Goal: Information Seeking & Learning: Check status

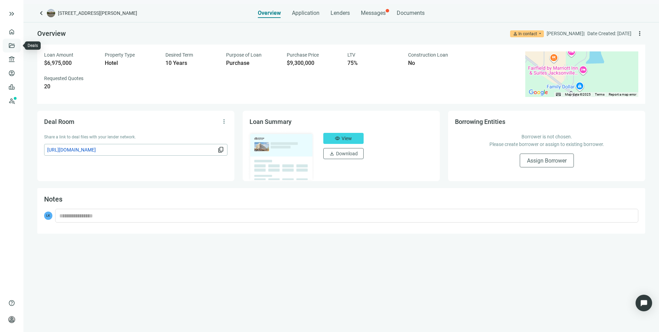
click at [17, 45] on link "Deals" at bounding box center [23, 46] width 12 height 6
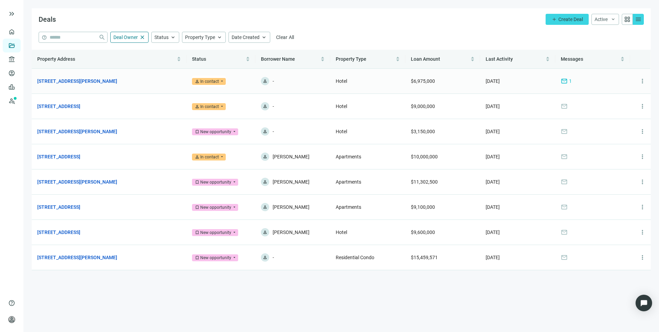
click at [565, 81] on span "mail" at bounding box center [564, 81] width 7 height 7
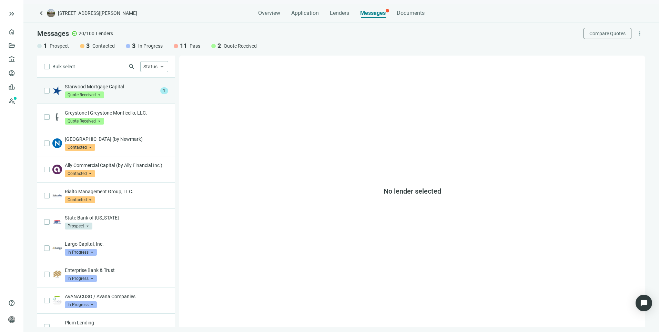
click at [131, 95] on div "Starwood Mortgage Capital Quote Received arrow_drop_down" at bounding box center [111, 90] width 93 height 15
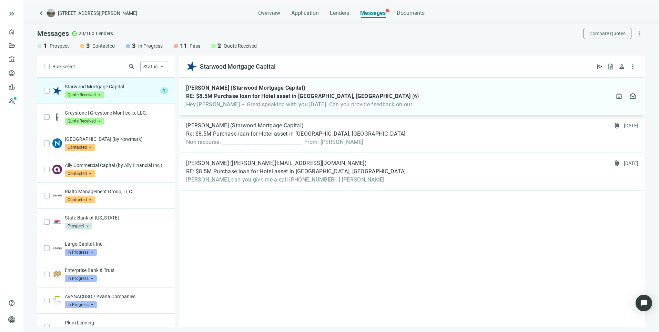
click at [362, 106] on span "Hey Larry – Great speaking with you on Friday. Can you provide feedback on our" at bounding box center [302, 104] width 233 height 7
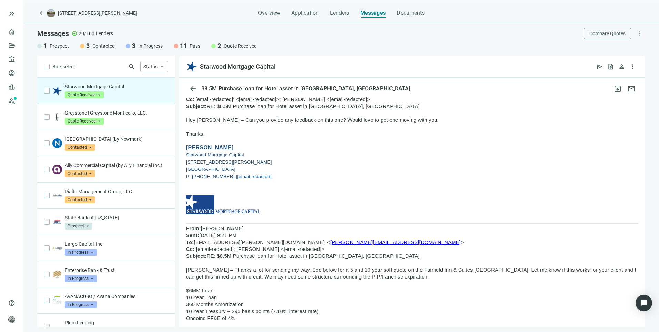
scroll to position [345, 0]
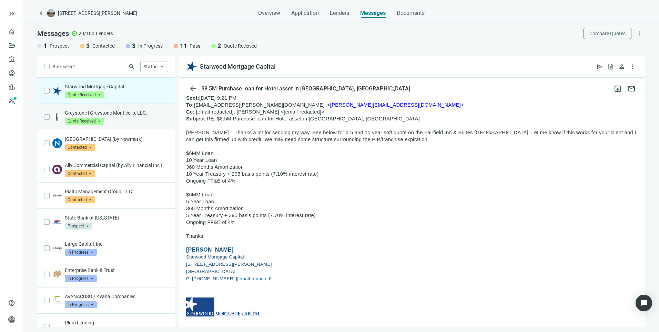
click at [131, 119] on div "Greystone | Greystone Monticello, LLC. Quote Received arrow_drop_down" at bounding box center [116, 116] width 103 height 15
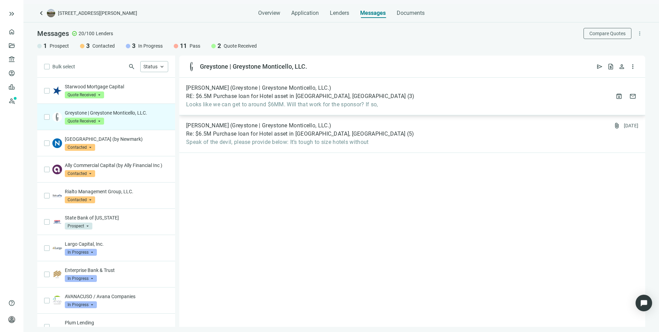
click at [383, 108] on div "Colin Grayson (Greystone | Greystone Monticello, LLC.) RE: $6.5M Purchase loan …" at bounding box center [412, 97] width 466 height 38
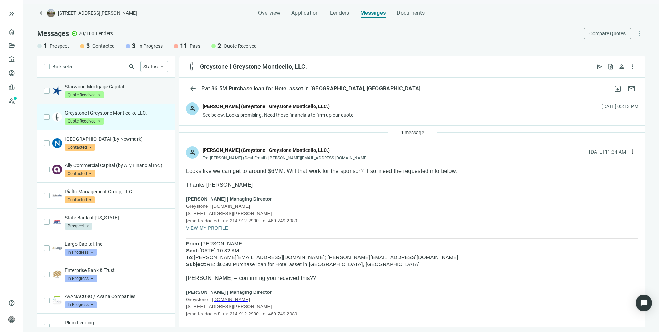
click at [135, 86] on p "Starwood Mortgage Capital" at bounding box center [116, 86] width 103 height 7
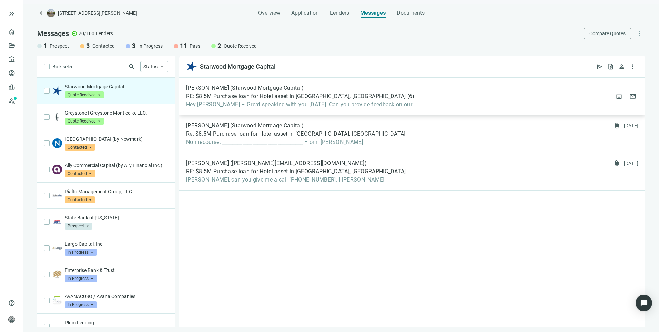
click at [355, 99] on div "RE: $8.5M Purchase loan for Hotel asset in Jacksonville, FL ( 6 )" at bounding box center [300, 96] width 229 height 7
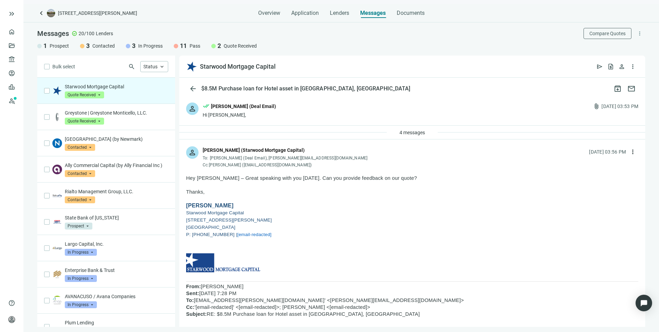
click at [97, 86] on p "Starwood Mortgage Capital" at bounding box center [116, 86] width 103 height 7
click at [17, 32] on link "Overview" at bounding box center [27, 32] width 20 height 6
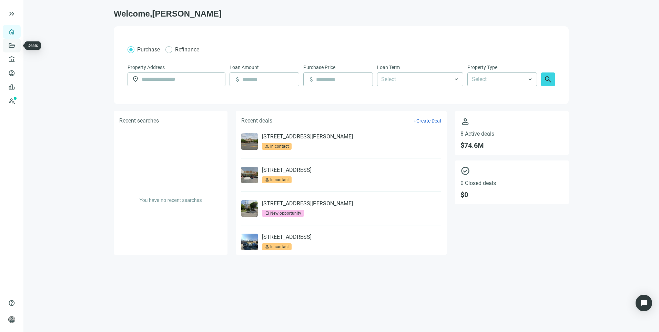
click at [17, 47] on link "Deals" at bounding box center [23, 46] width 12 height 6
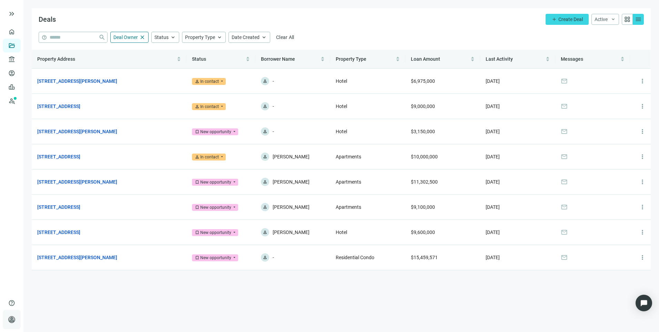
click at [10, 319] on span "person" at bounding box center [11, 319] width 7 height 7
click at [54, 271] on span "[PERSON_NAME]" at bounding box center [75, 271] width 65 height 7
click at [52, 304] on span "Account Settings" at bounding box center [60, 302] width 37 height 7
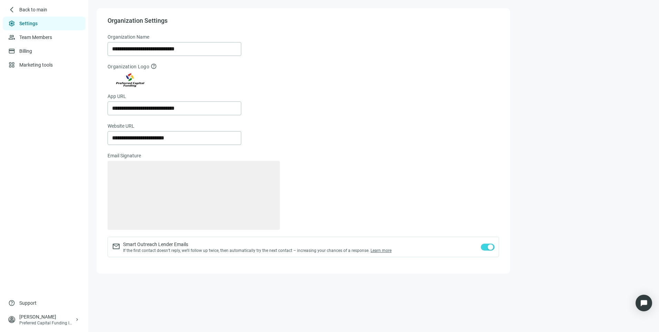
type textarea "**********"
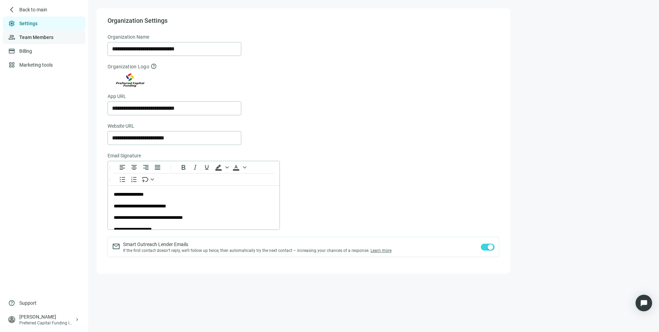
click at [40, 36] on link "Team Members" at bounding box center [36, 37] width 34 height 6
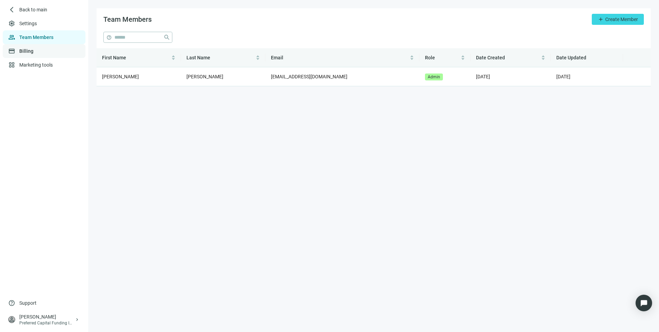
click at [31, 53] on link "Billing" at bounding box center [26, 51] width 14 height 6
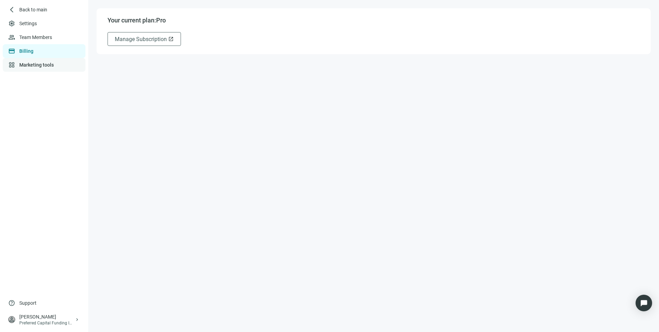
click at [34, 67] on link "Marketing tools" at bounding box center [36, 65] width 34 height 6
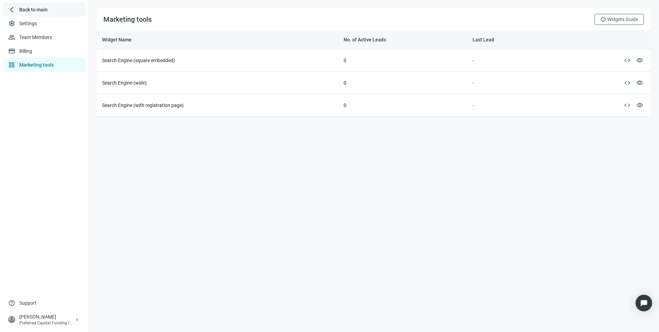
click at [19, 8] on span "Back to main" at bounding box center [33, 9] width 28 height 7
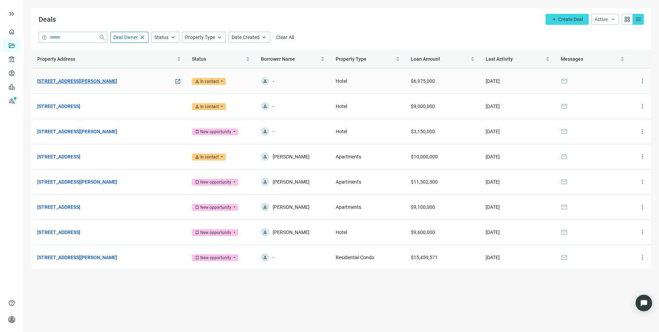
click at [65, 80] on link "[STREET_ADDRESS][PERSON_NAME]" at bounding box center [77, 81] width 80 height 8
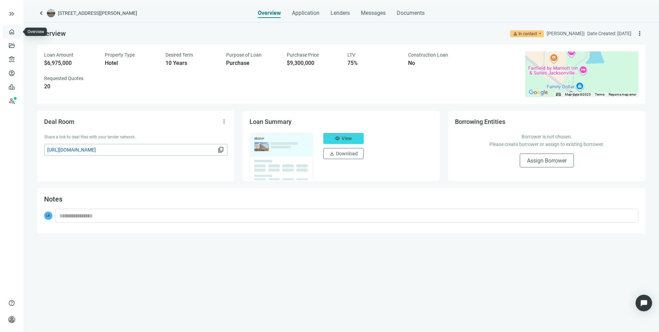
click at [17, 30] on link "Overview" at bounding box center [27, 32] width 20 height 6
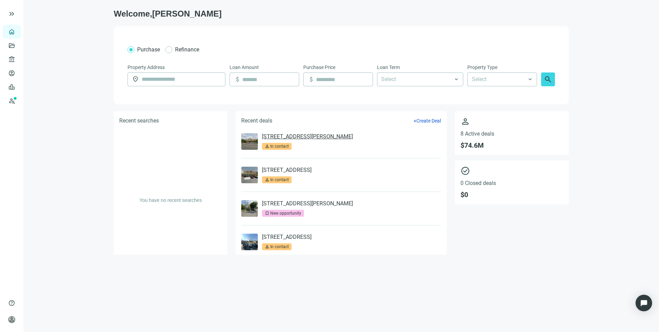
click at [300, 138] on link "[STREET_ADDRESS][PERSON_NAME]" at bounding box center [307, 136] width 91 height 7
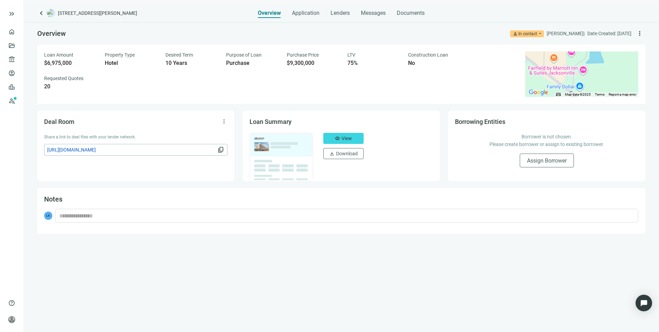
click at [360, 14] on div "Overview Application Lenders Messages Documents" at bounding box center [341, 11] width 167 height 14
click at [366, 13] on span "Messages" at bounding box center [373, 13] width 25 height 7
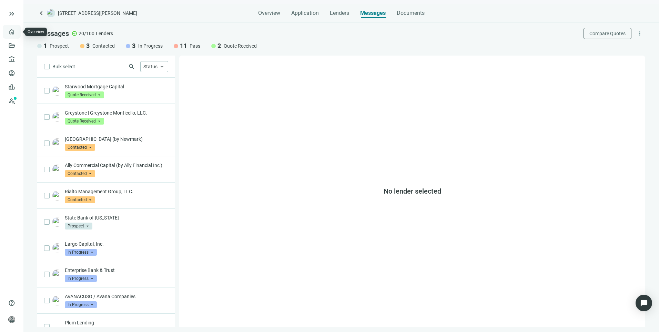
click at [17, 33] on link "Overview" at bounding box center [27, 32] width 20 height 6
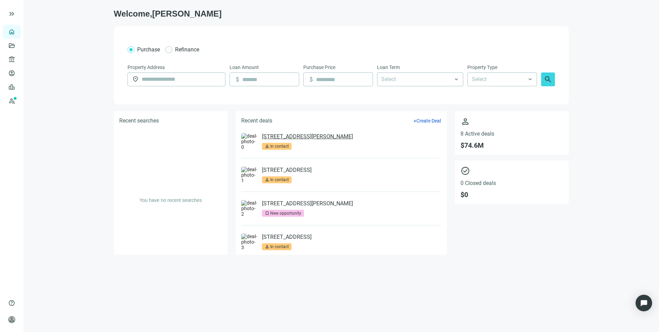
click at [283, 139] on link "[STREET_ADDRESS][PERSON_NAME]" at bounding box center [307, 136] width 91 height 7
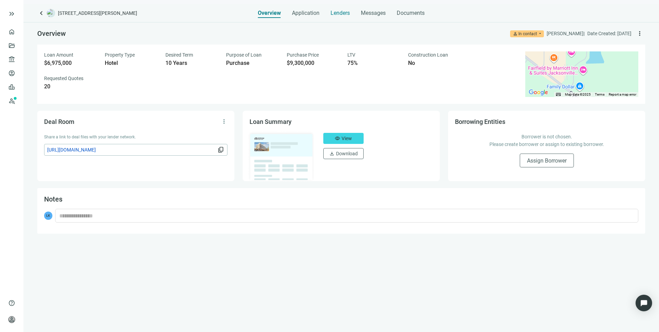
click at [332, 14] on span "Lenders" at bounding box center [340, 13] width 19 height 7
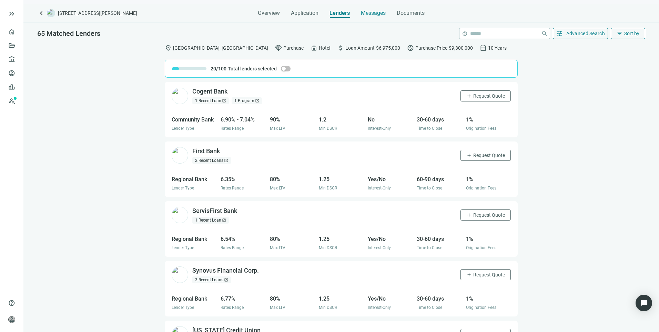
click at [365, 12] on span "Messages" at bounding box center [373, 13] width 25 height 7
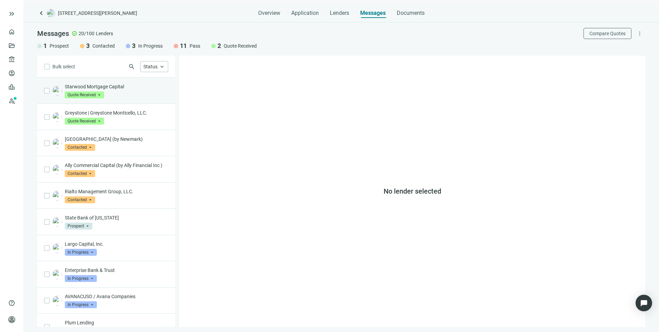
click at [88, 87] on p "Starwood Mortgage Capital" at bounding box center [116, 86] width 103 height 7
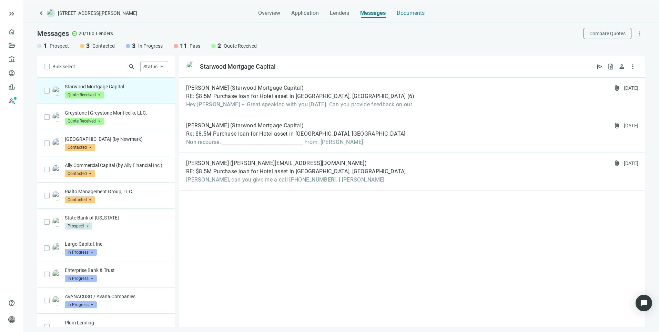
click at [419, 13] on span "Documents" at bounding box center [411, 13] width 28 height 7
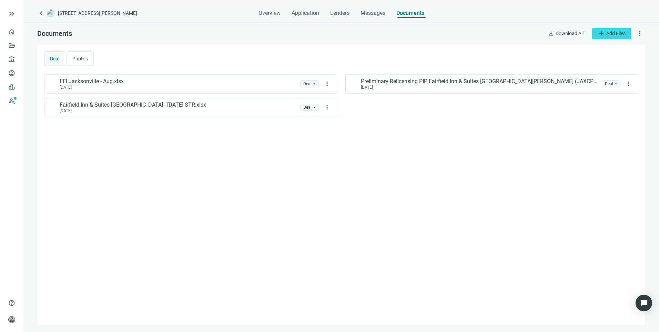
click at [644, 33] on button "more_vert" at bounding box center [639, 33] width 11 height 11
click at [565, 121] on div "FFI Jacksonville - Aug.xlsx 09.22.2025 folder Deal arrow_drop_down more_vert Pr…" at bounding box center [341, 195] width 594 height 243
click at [273, 11] on span "Overview" at bounding box center [270, 13] width 22 height 7
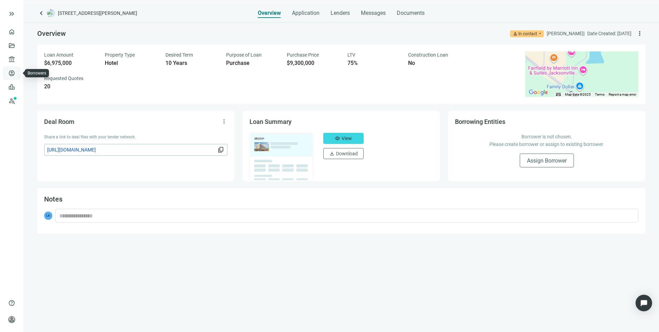
click at [17, 72] on link "Borrowers" at bounding box center [28, 73] width 22 height 6
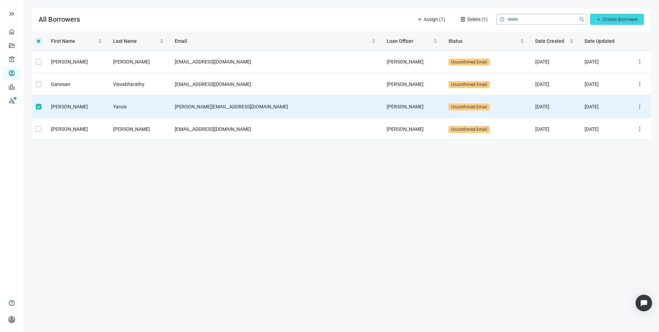
click at [389, 206] on main "All Borrowers arrow_forward Assign (1) delete Delete (1) help close add Create …" at bounding box center [341, 166] width 636 height 332
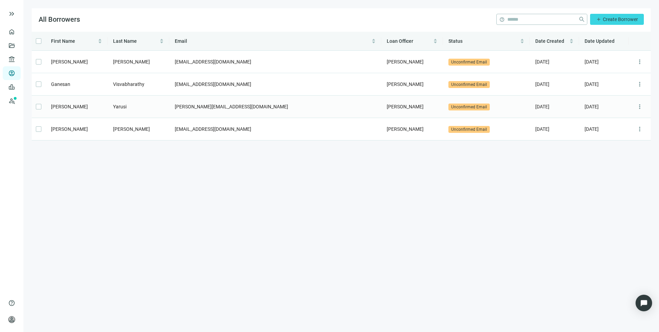
click at [641, 107] on span "more_vert" at bounding box center [639, 106] width 7 height 7
click at [454, 185] on main "All Borrowers help close add Create Borrower First Name Last Name Email Loan Of…" at bounding box center [341, 166] width 636 height 332
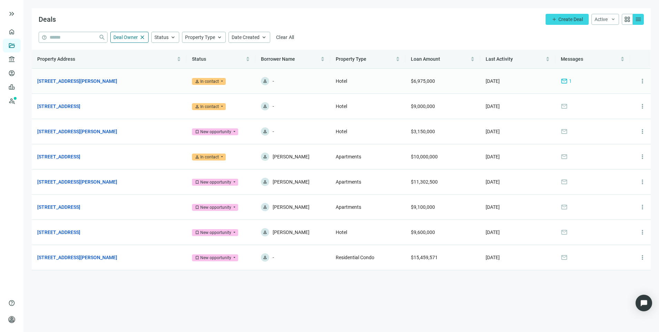
click at [564, 80] on span "mail" at bounding box center [564, 81] width 7 height 7
